Goal: Information Seeking & Learning: Compare options

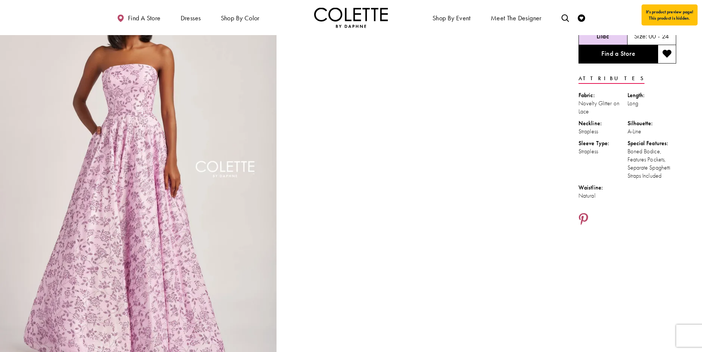
scroll to position [62, 0]
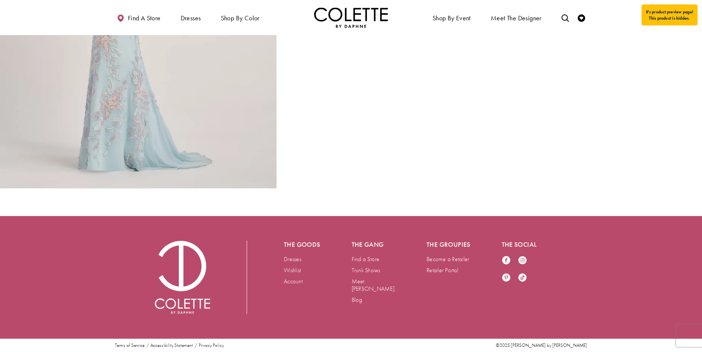
scroll to position [1244, 0]
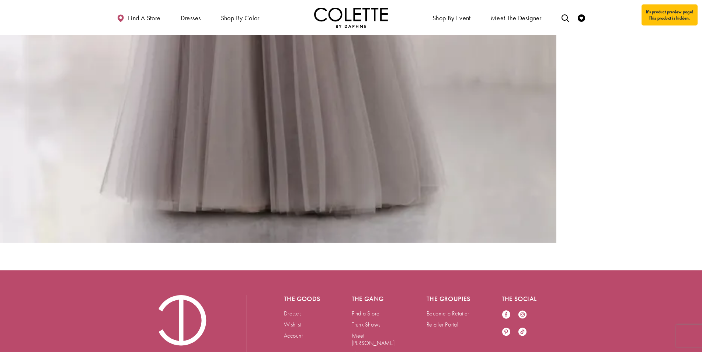
scroll to position [1046, 0]
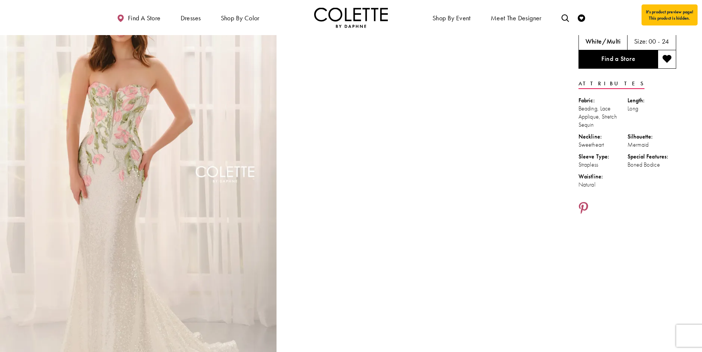
scroll to position [61, 0]
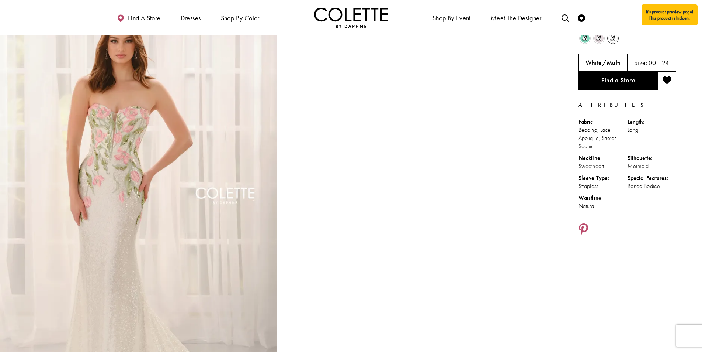
scroll to position [0, 0]
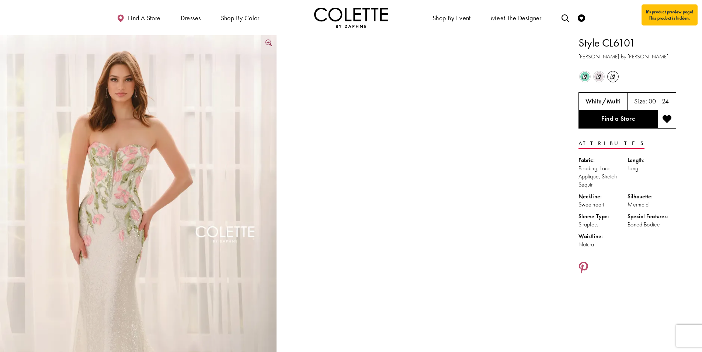
click at [249, 105] on img "Full size Style CL6101 Colette by Daphne #0 default White/Multi frontface verti…" at bounding box center [138, 242] width 277 height 415
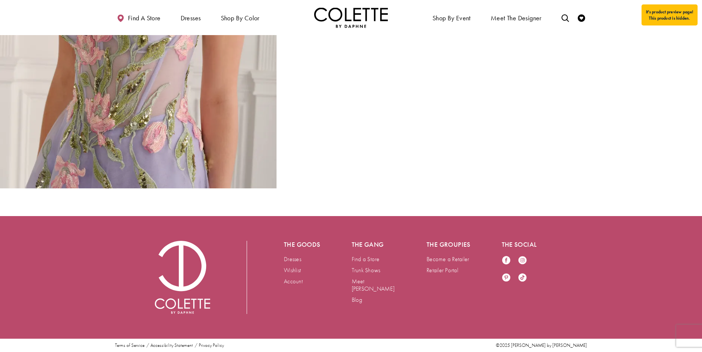
scroll to position [1671, 0]
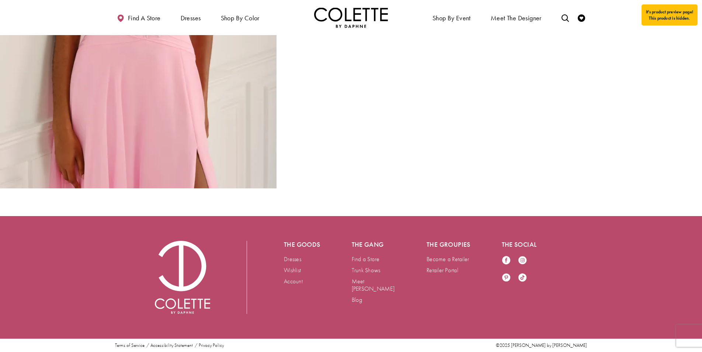
scroll to position [1980, 0]
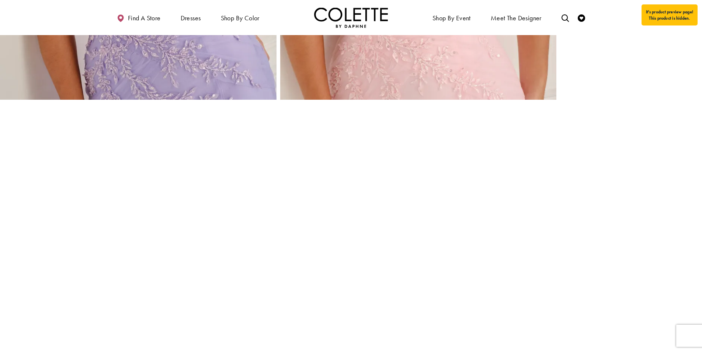
scroll to position [1921, 0]
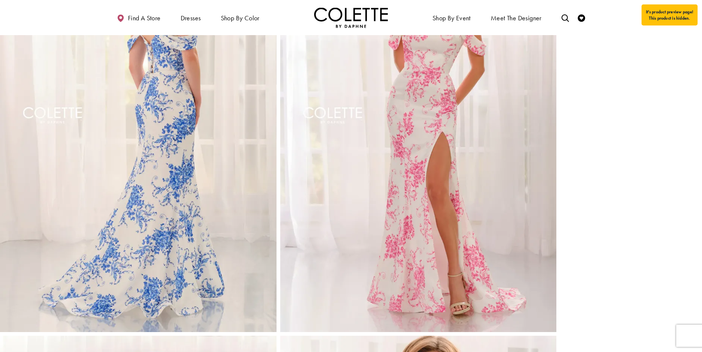
scroll to position [537, 0]
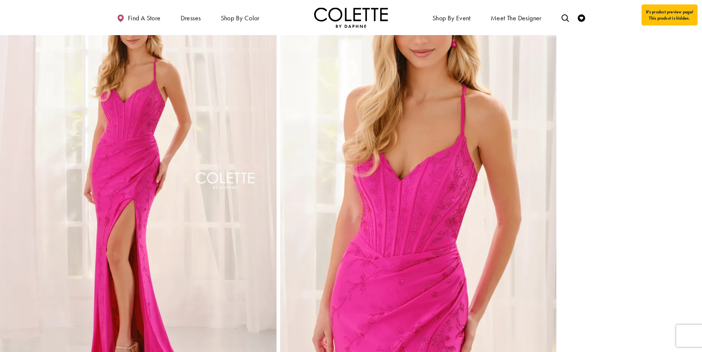
scroll to position [892, 0]
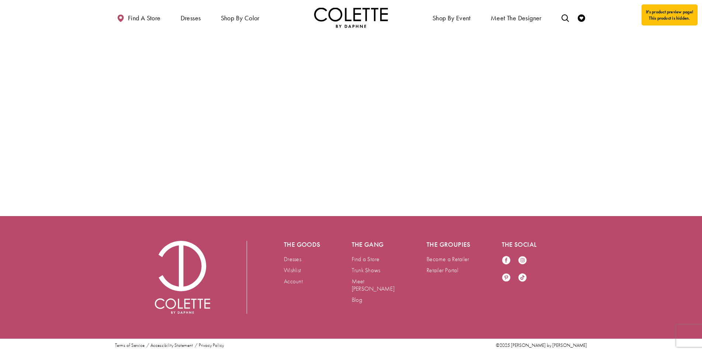
scroll to position [2288, 0]
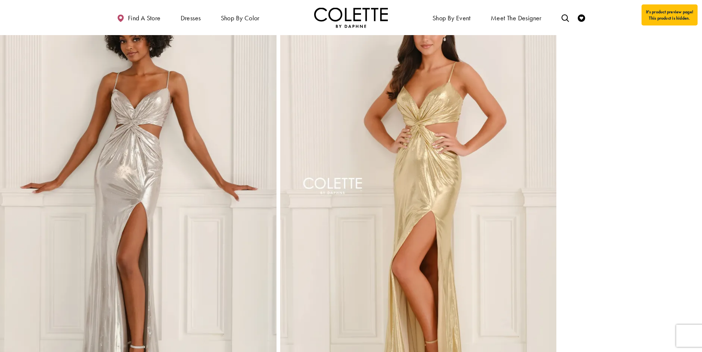
scroll to position [467, 0]
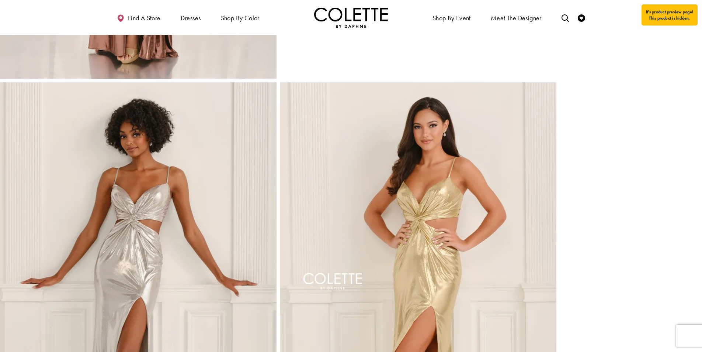
scroll to position [374, 0]
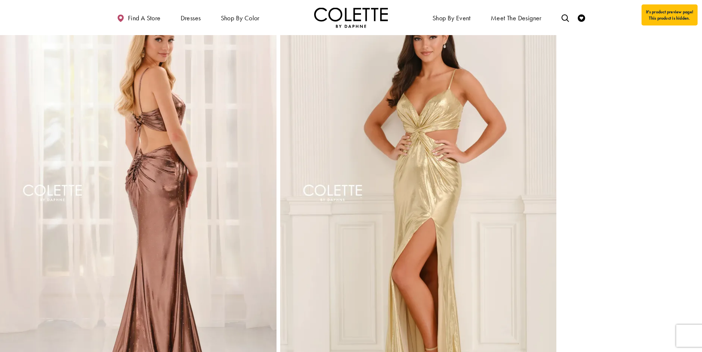
scroll to position [466, 0]
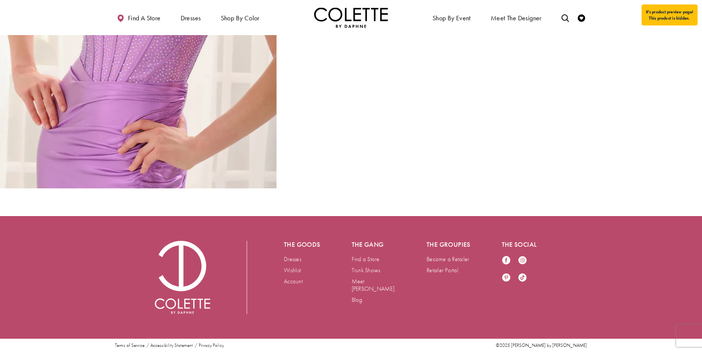
scroll to position [1653, 0]
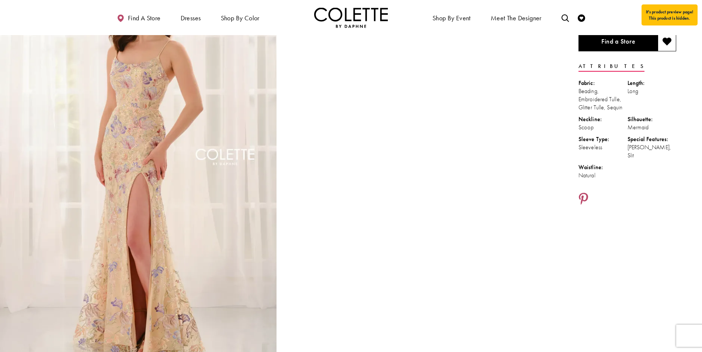
scroll to position [77, 0]
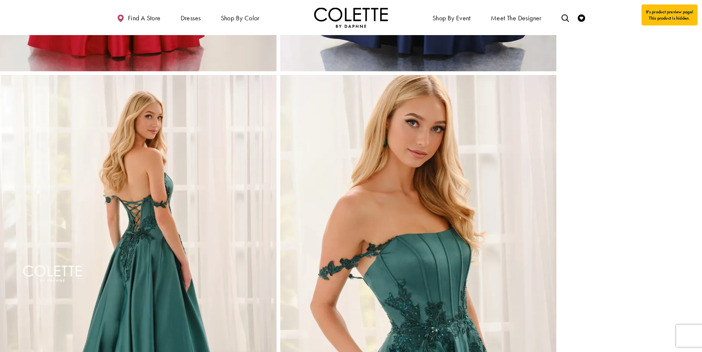
scroll to position [840, 0]
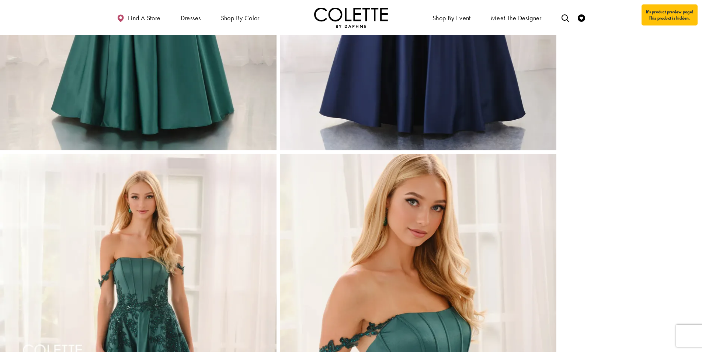
scroll to position [718, 0]
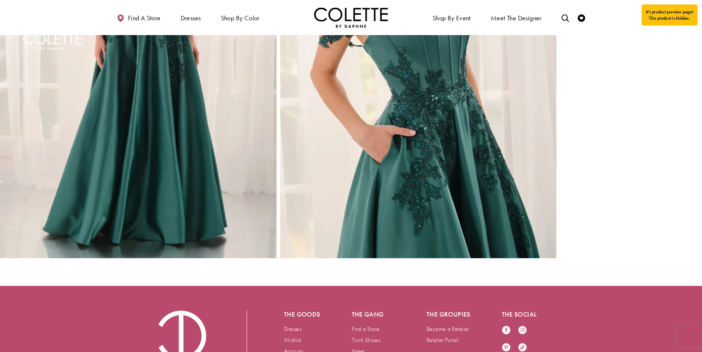
scroll to position [1175, 0]
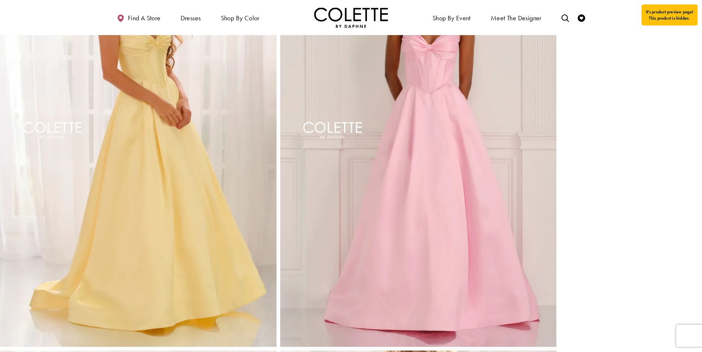
scroll to position [538, 0]
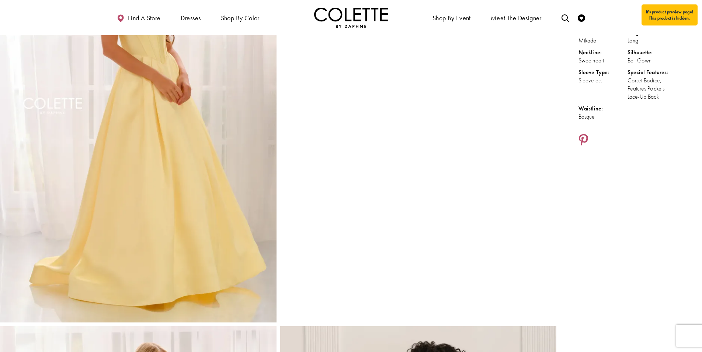
scroll to position [127, 0]
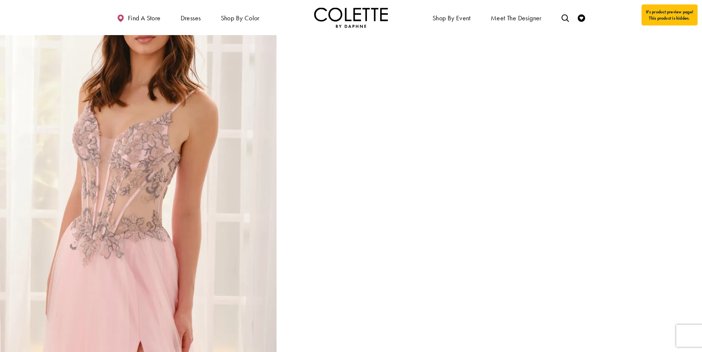
scroll to position [945, 0]
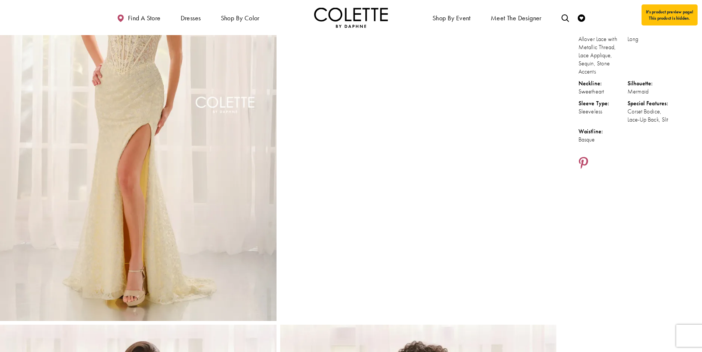
scroll to position [166, 0]
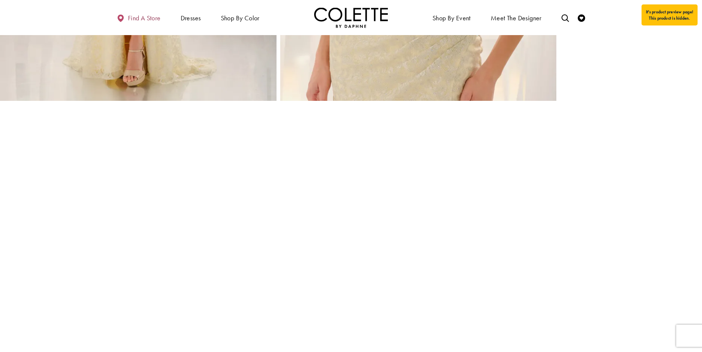
scroll to position [1187, 0]
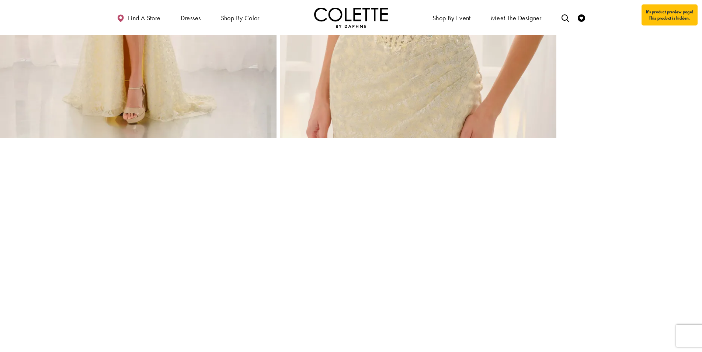
scroll to position [1171, 0]
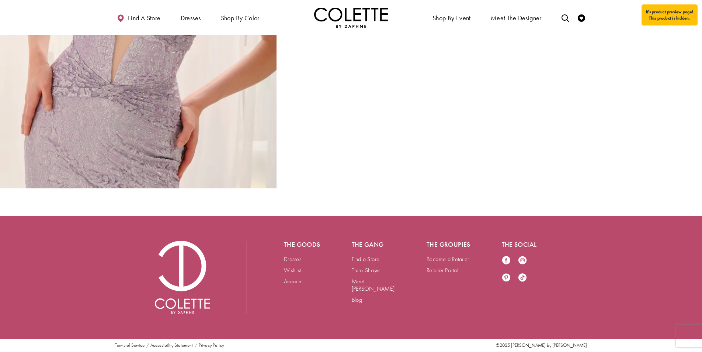
scroll to position [1671, 0]
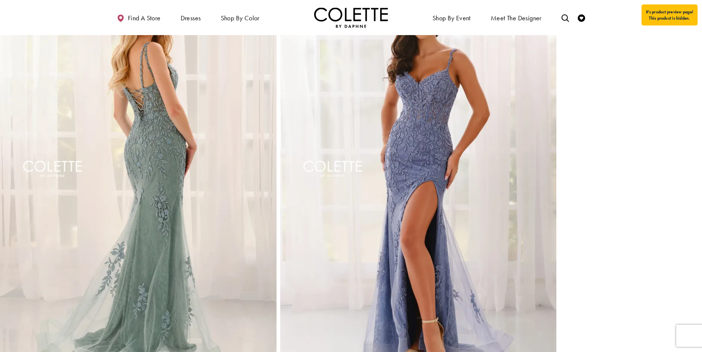
scroll to position [498, 0]
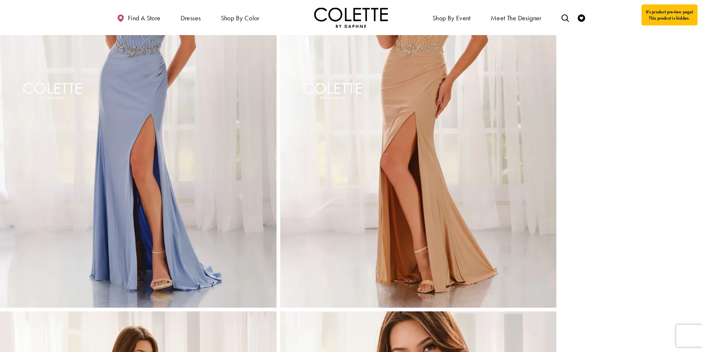
scroll to position [561, 0]
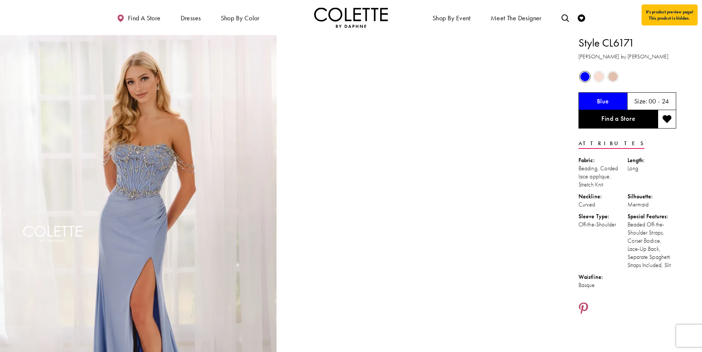
scroll to position [0, 0]
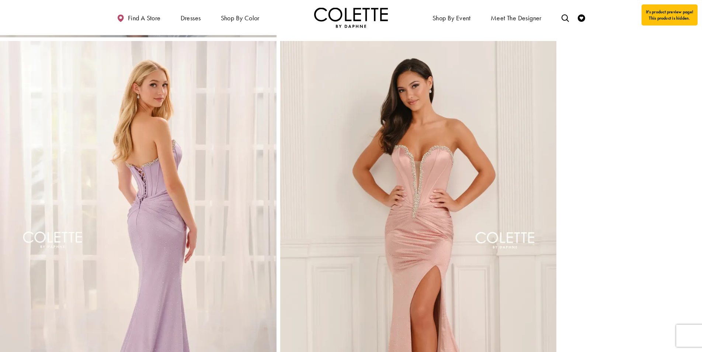
scroll to position [413, 0]
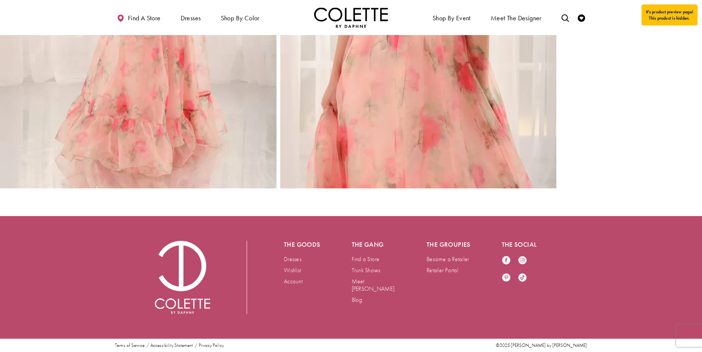
scroll to position [757, 0]
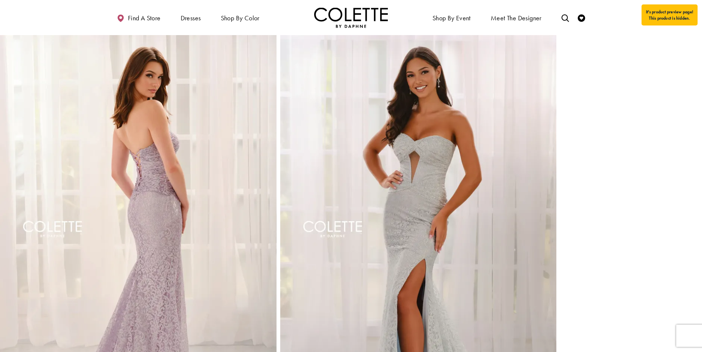
scroll to position [743, 0]
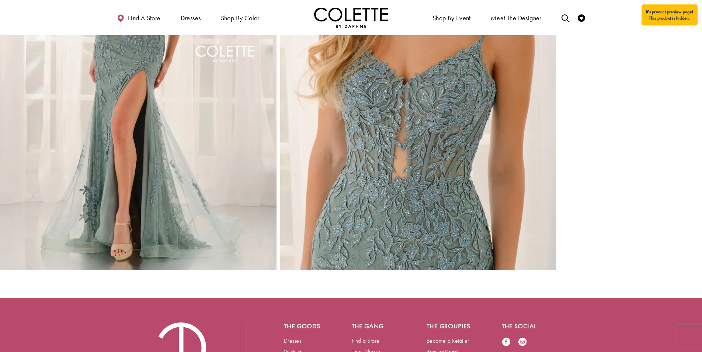
scroll to position [1019, 0]
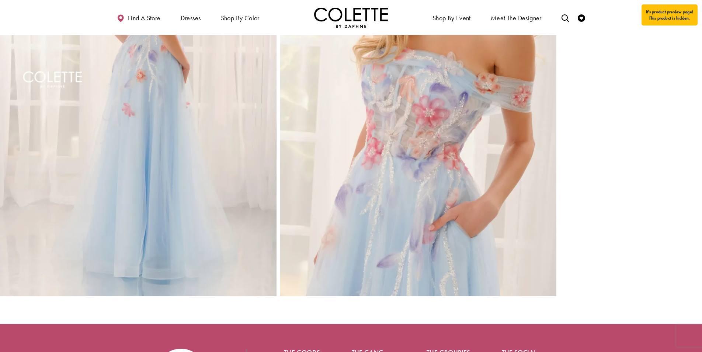
scroll to position [397, 0]
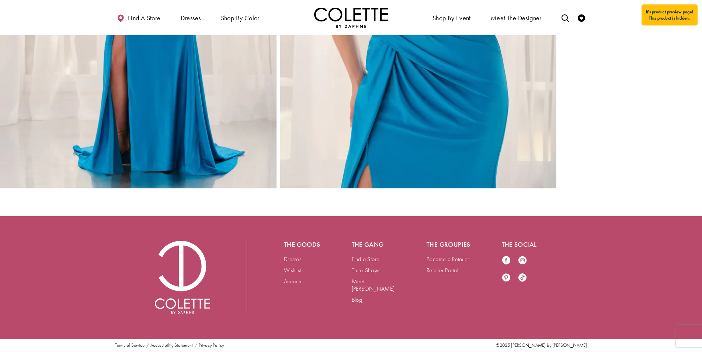
scroll to position [1103, 0]
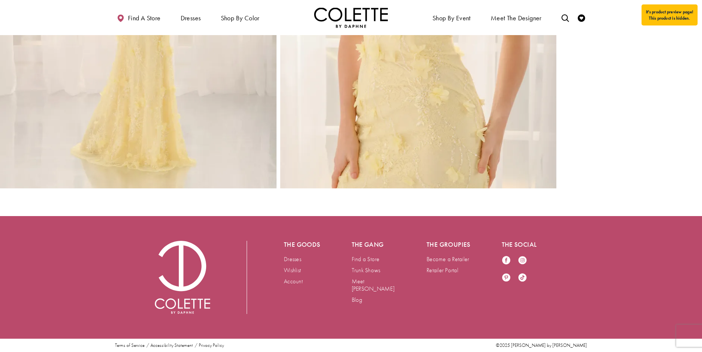
scroll to position [1090, 0]
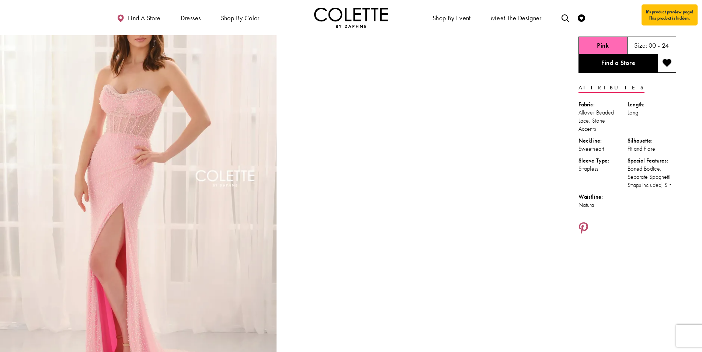
scroll to position [54, 0]
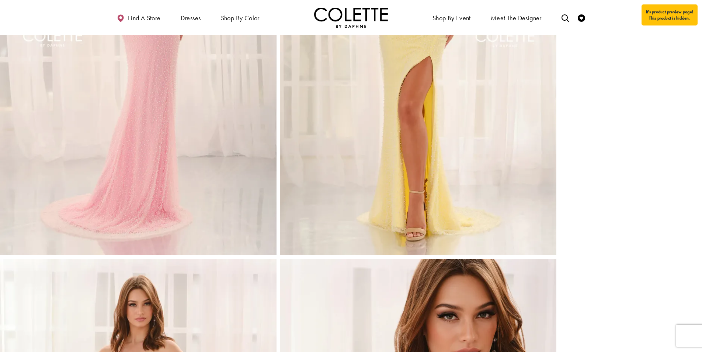
scroll to position [614, 0]
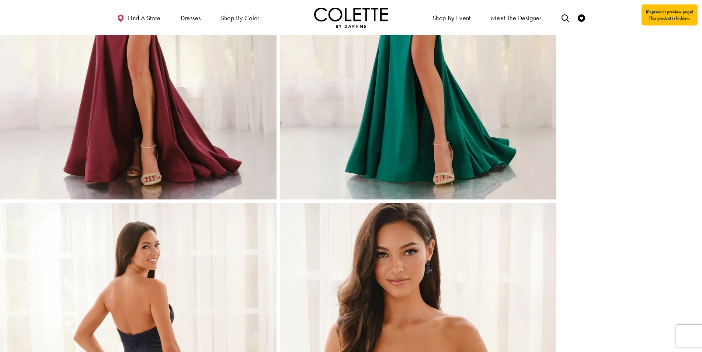
scroll to position [667, 0]
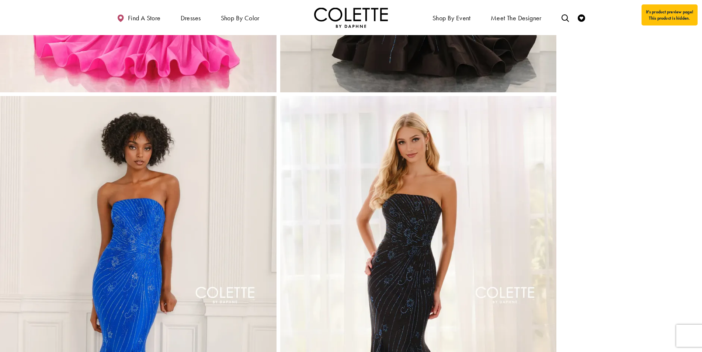
scroll to position [779, 0]
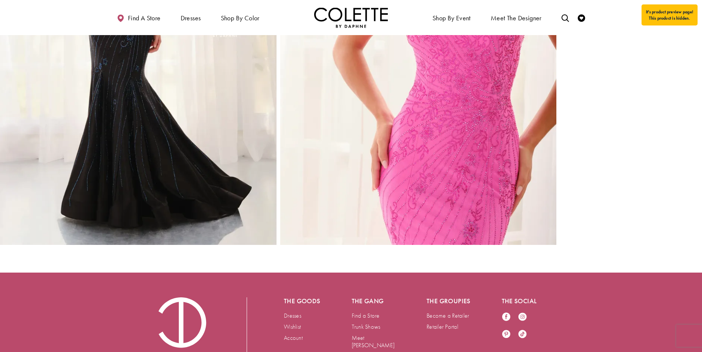
scroll to position [846, 0]
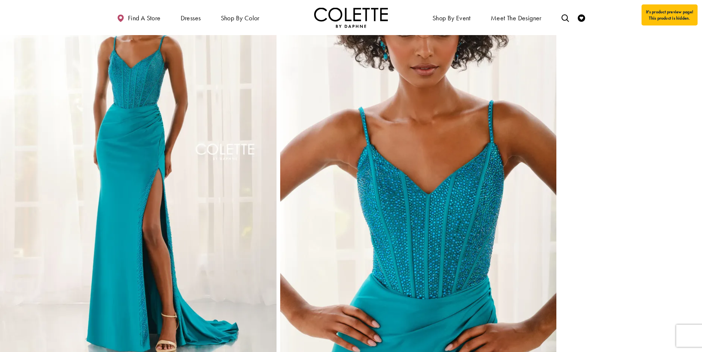
scroll to position [920, 0]
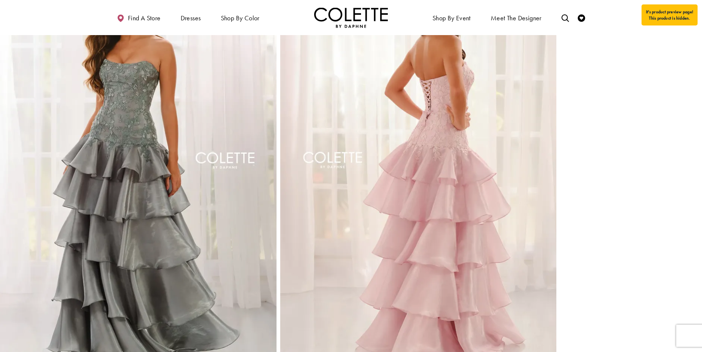
scroll to position [492, 0]
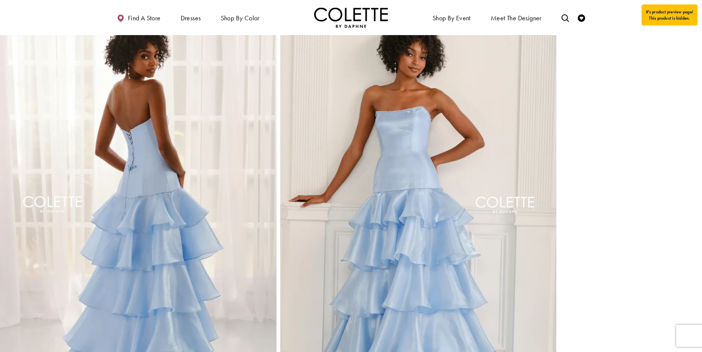
scroll to position [456, 0]
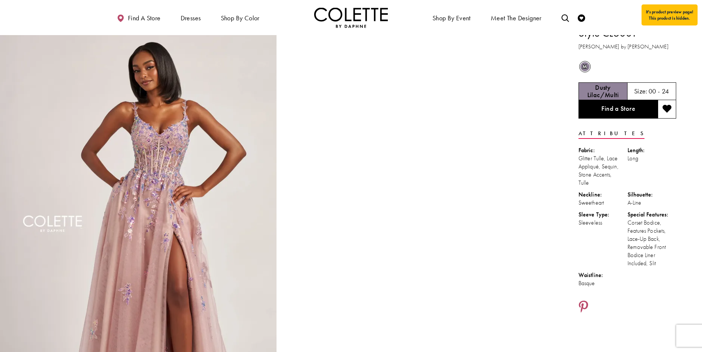
scroll to position [10, 0]
